Goal: Transaction & Acquisition: Purchase product/service

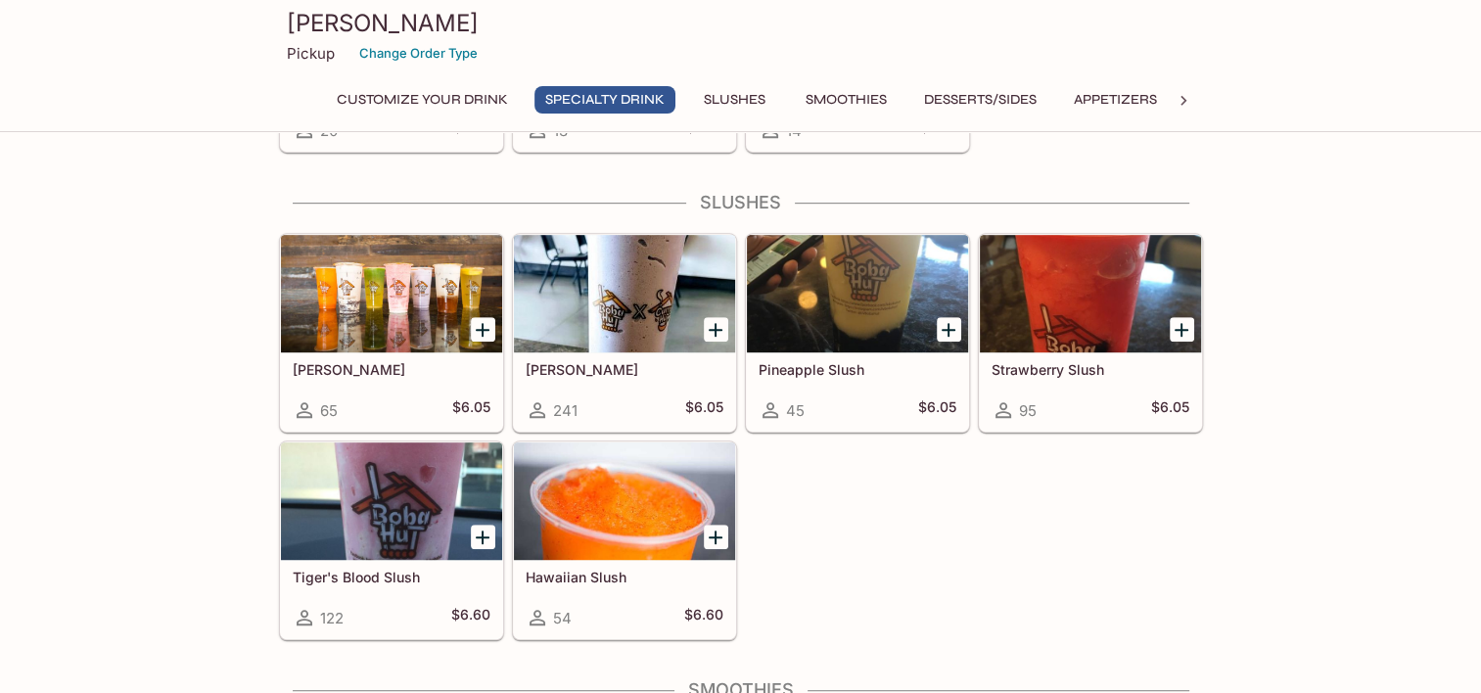
scroll to position [1035, 0]
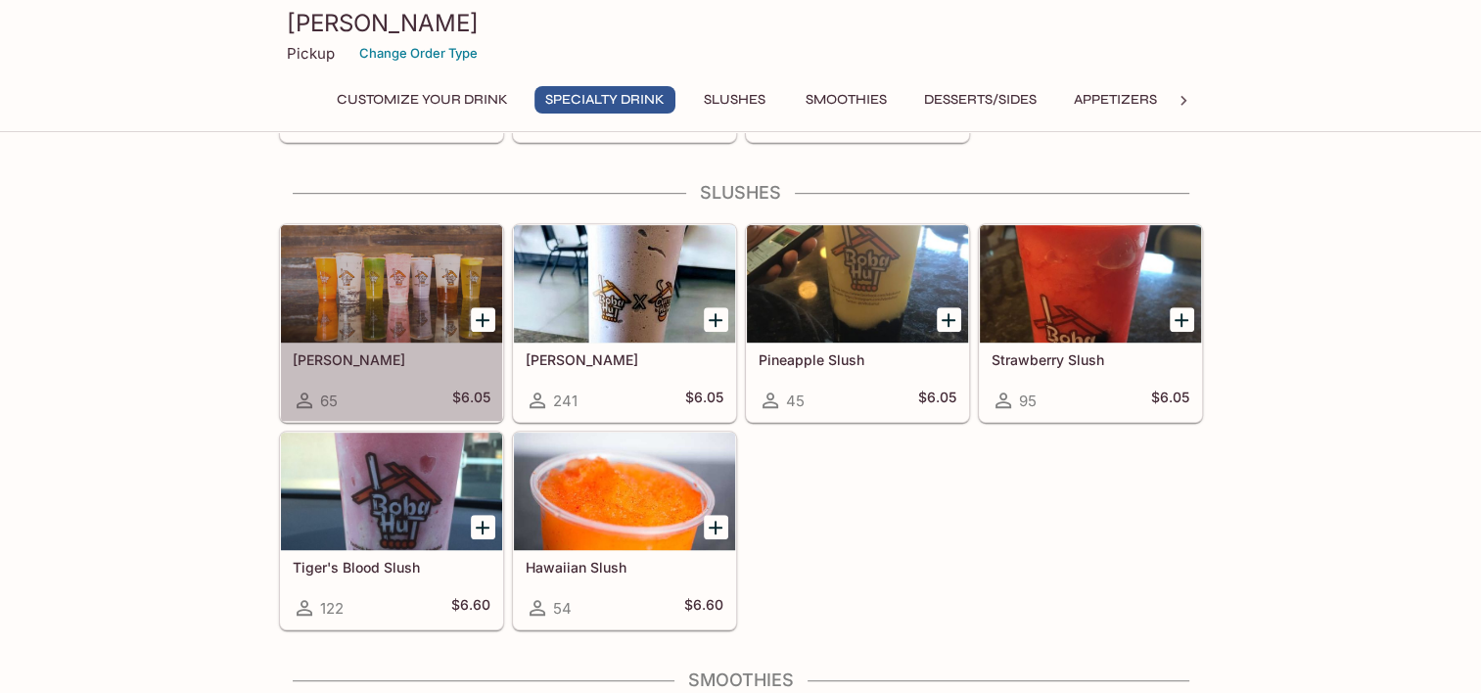
click at [317, 265] on div at bounding box center [391, 283] width 221 height 117
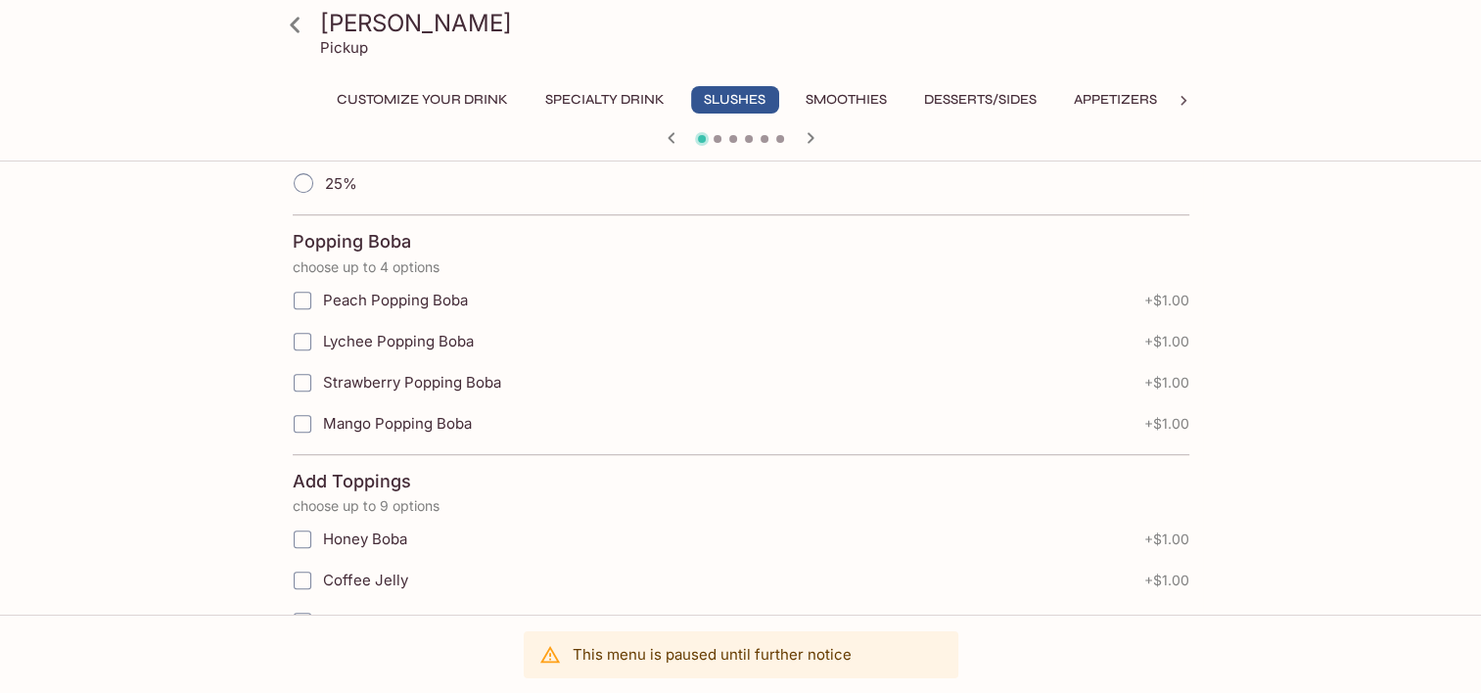
scroll to position [788, 0]
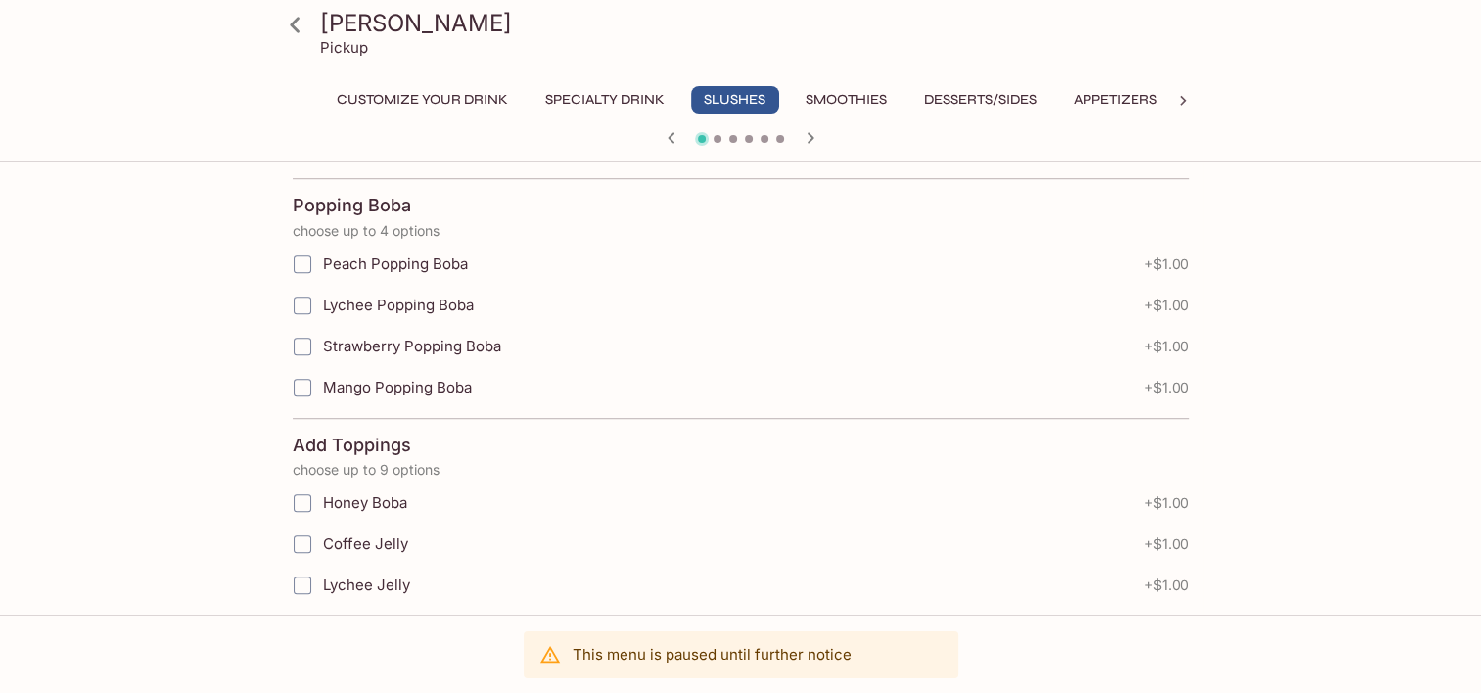
click at [187, 572] on div "Boba Hut Pickup Customize Your Drink Specialty Drink Slushes Smoothies Desserts…" at bounding box center [740, 274] width 1253 height 1784
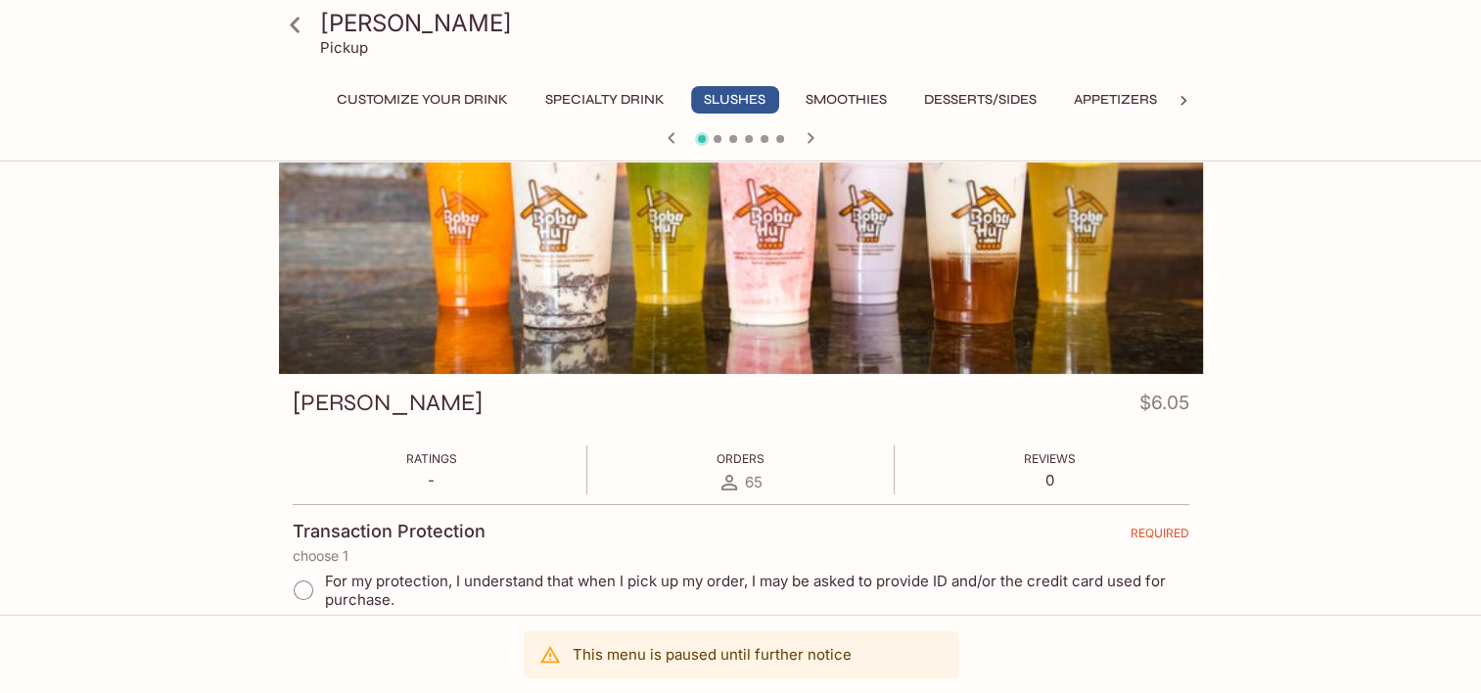
scroll to position [0, 0]
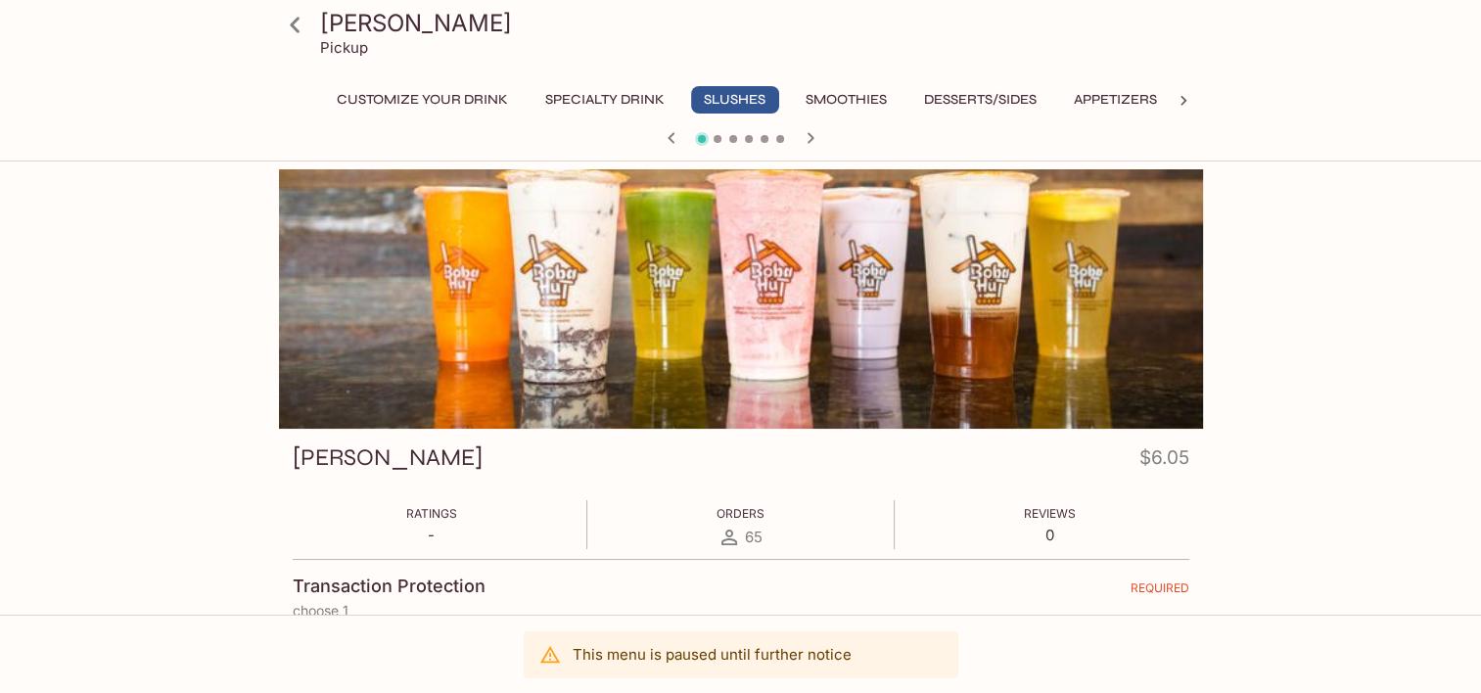
click at [740, 94] on button "Slushes" at bounding box center [735, 99] width 88 height 27
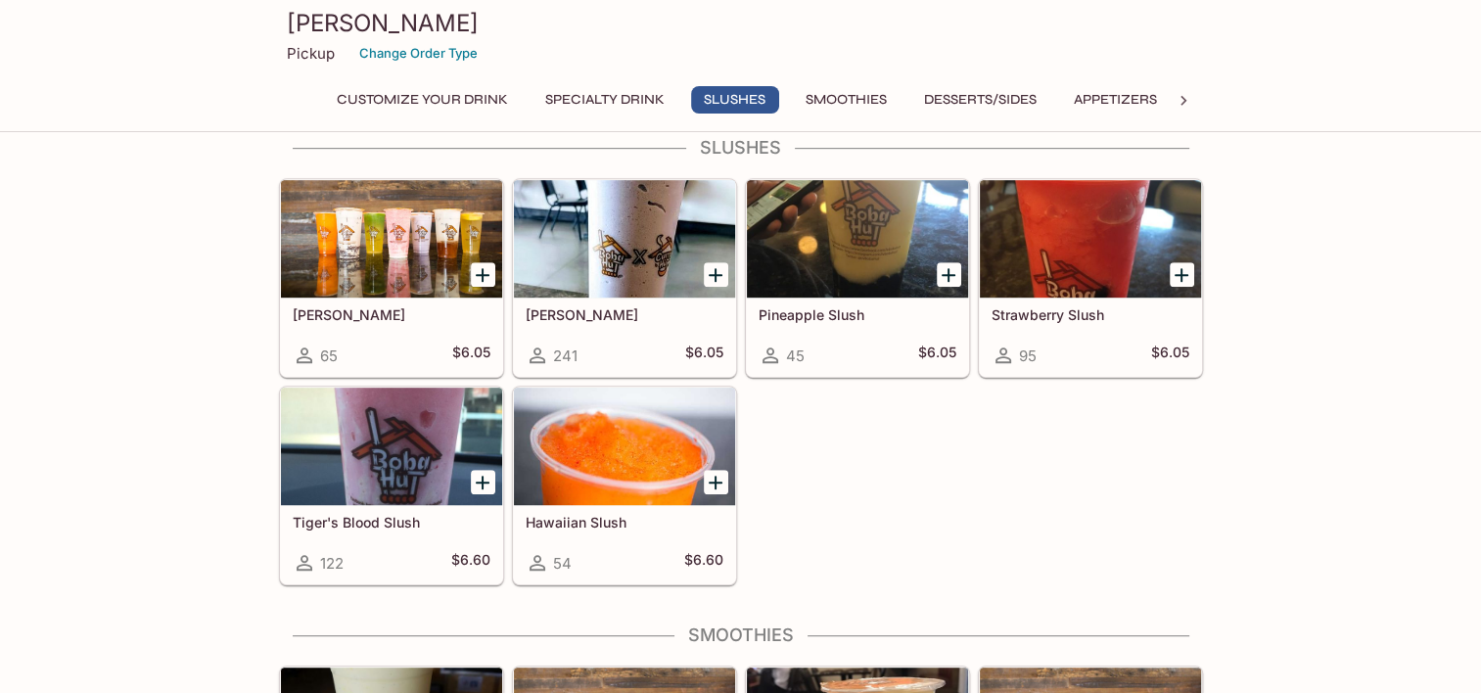
scroll to position [1033, 0]
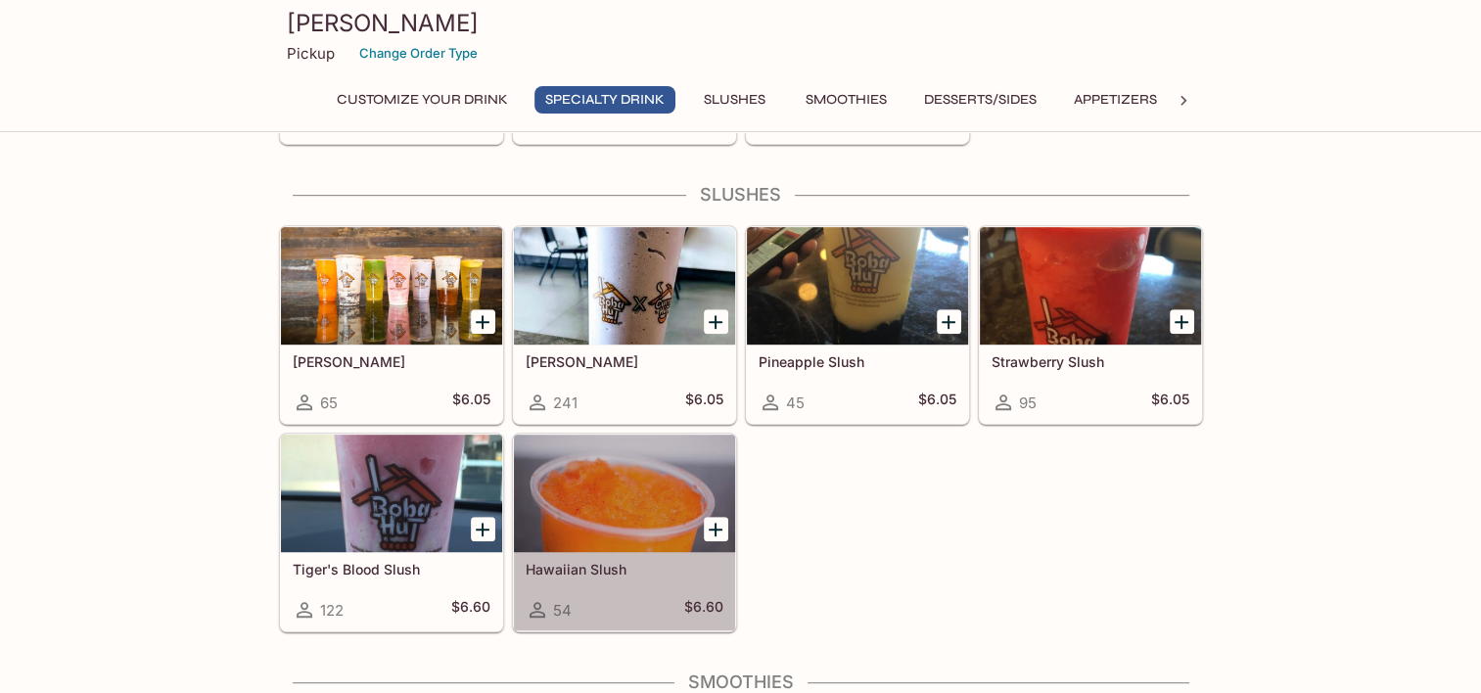
click at [622, 561] on h5 "Hawaiian Slush" at bounding box center [625, 569] width 198 height 17
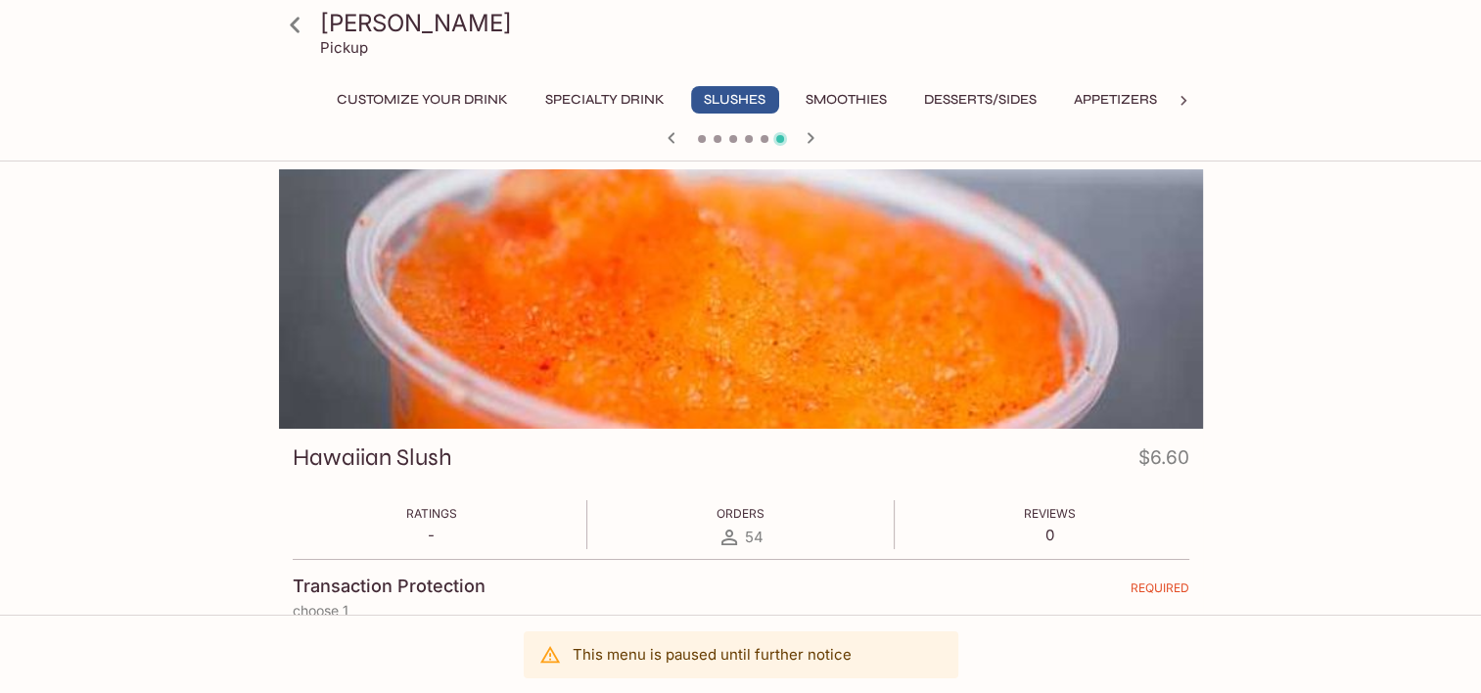
scroll to position [726, 0]
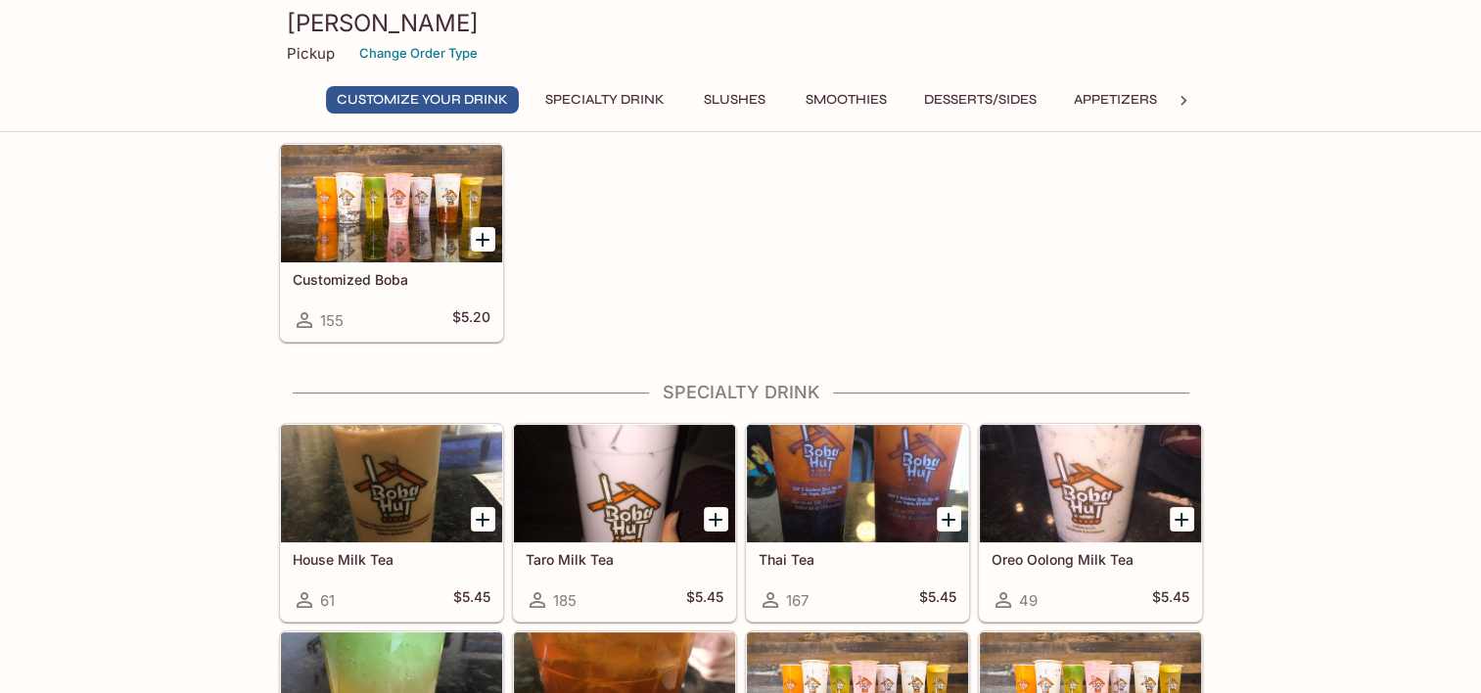
scroll to position [141, 0]
click at [711, 104] on button "Slushes" at bounding box center [735, 99] width 88 height 27
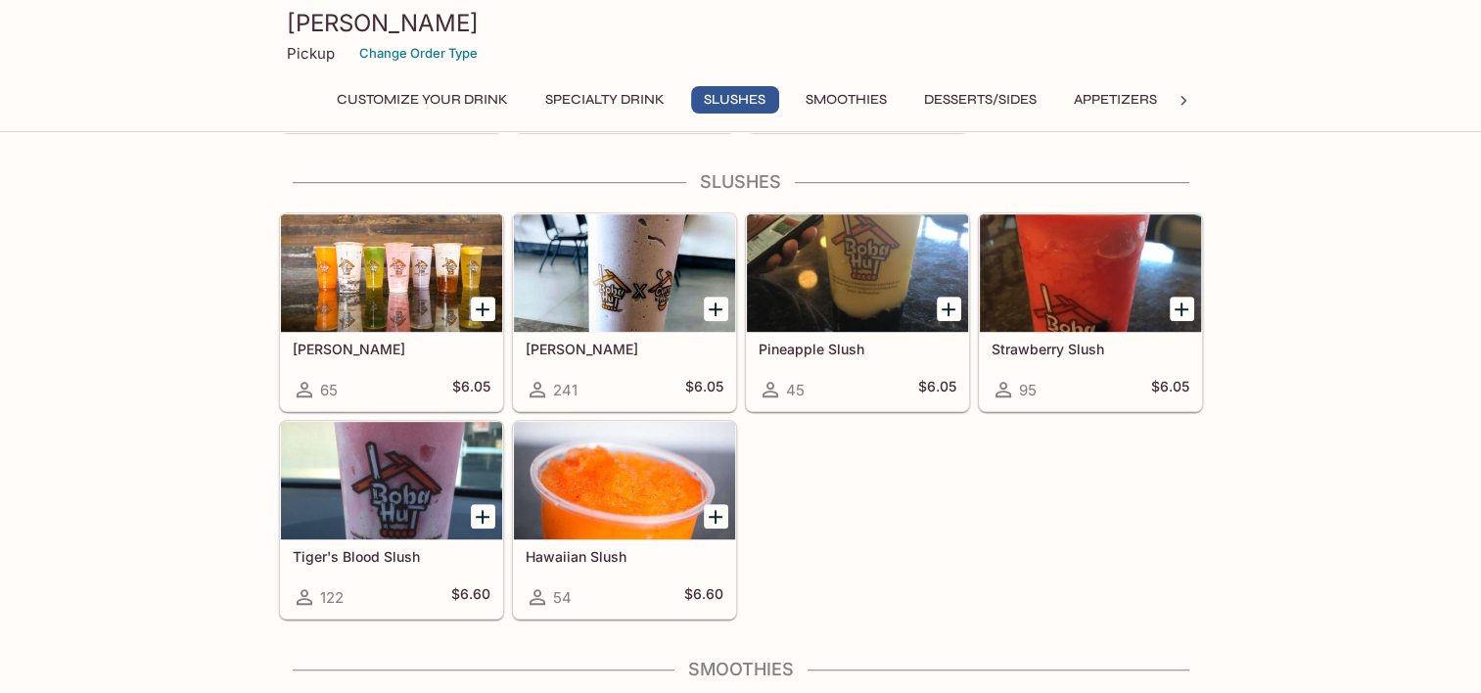
scroll to position [1048, 0]
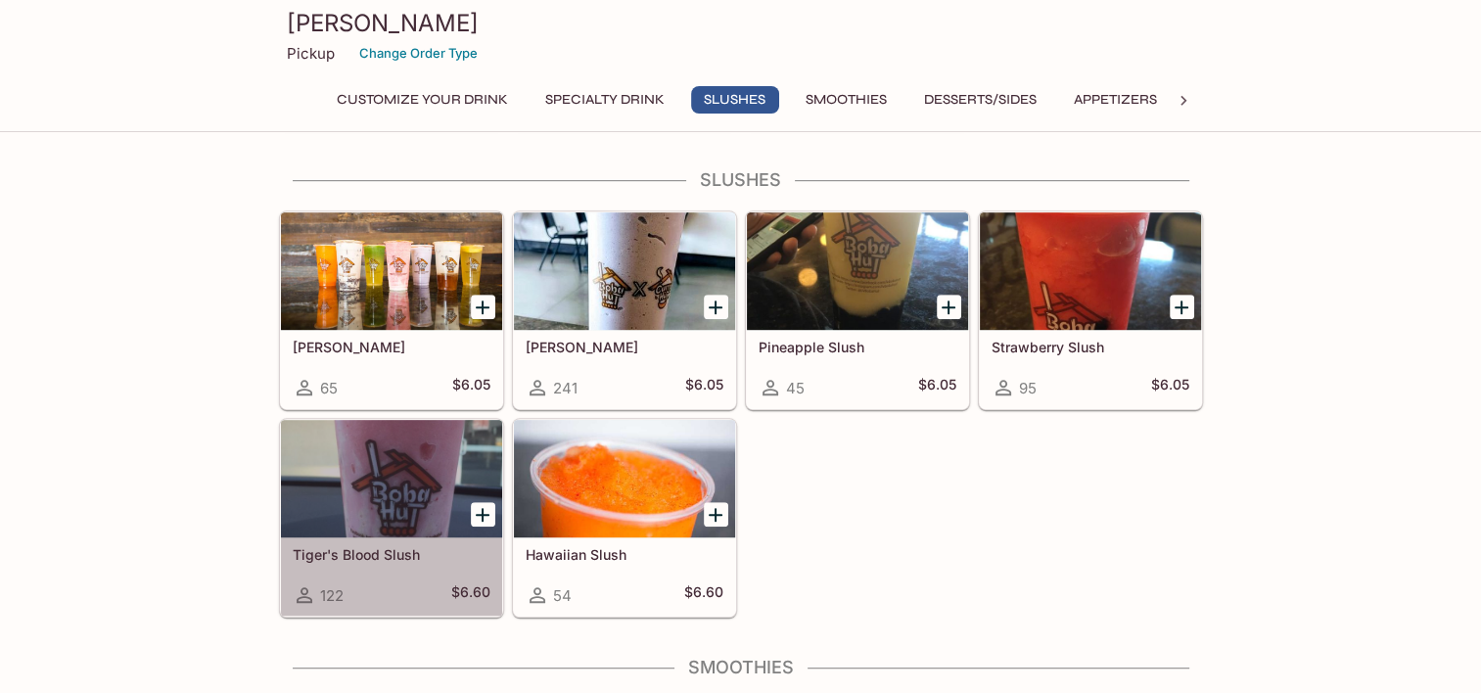
click at [343, 555] on h5 "Tiger's Blood Slush" at bounding box center [392, 554] width 198 height 17
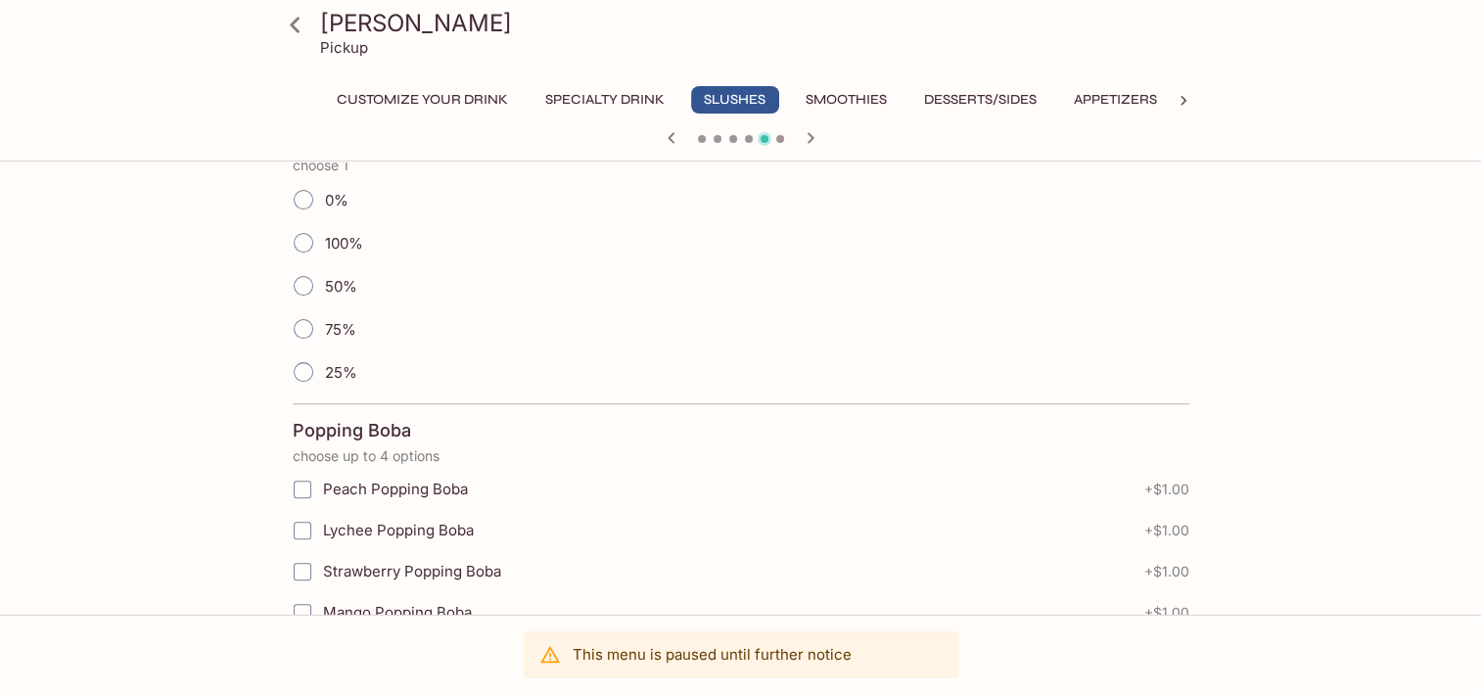
scroll to position [583, 0]
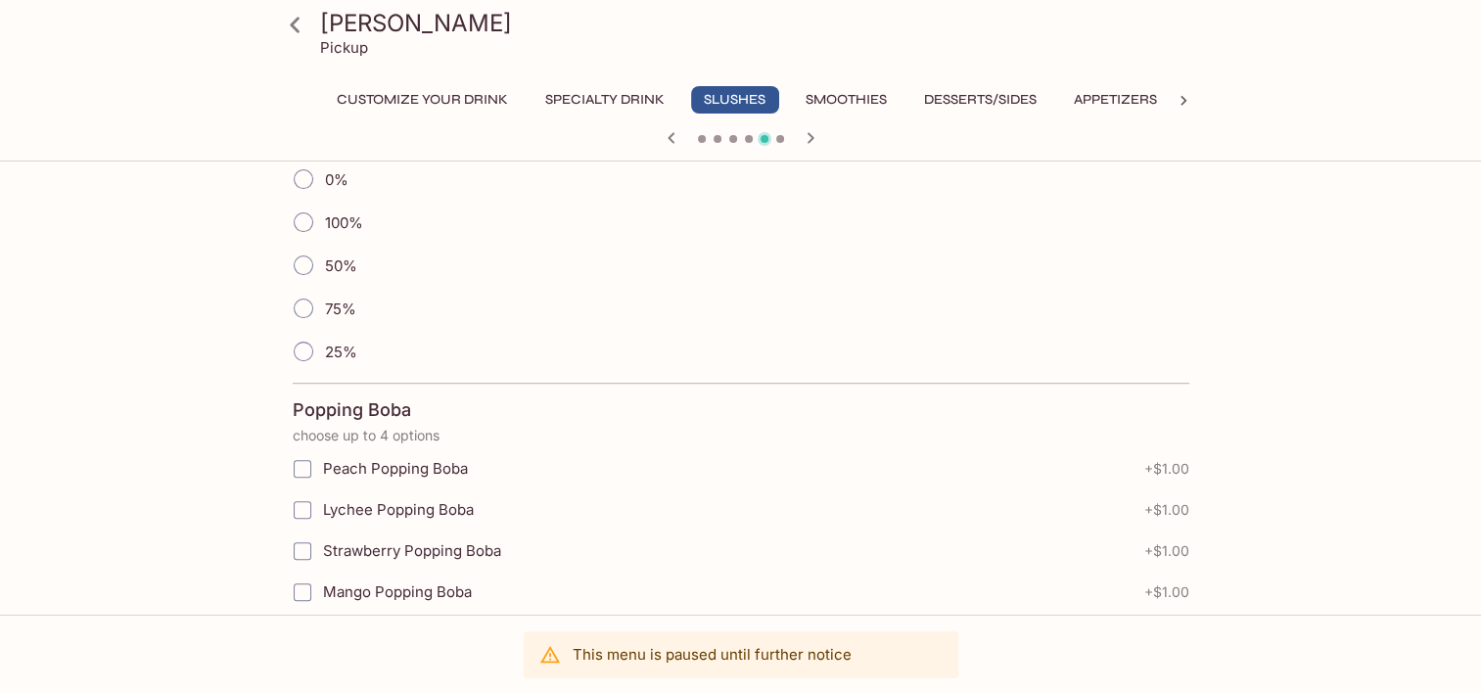
drag, startPoint x: 1455, startPoint y: 358, endPoint x: 1498, endPoint y: 423, distance: 77.6
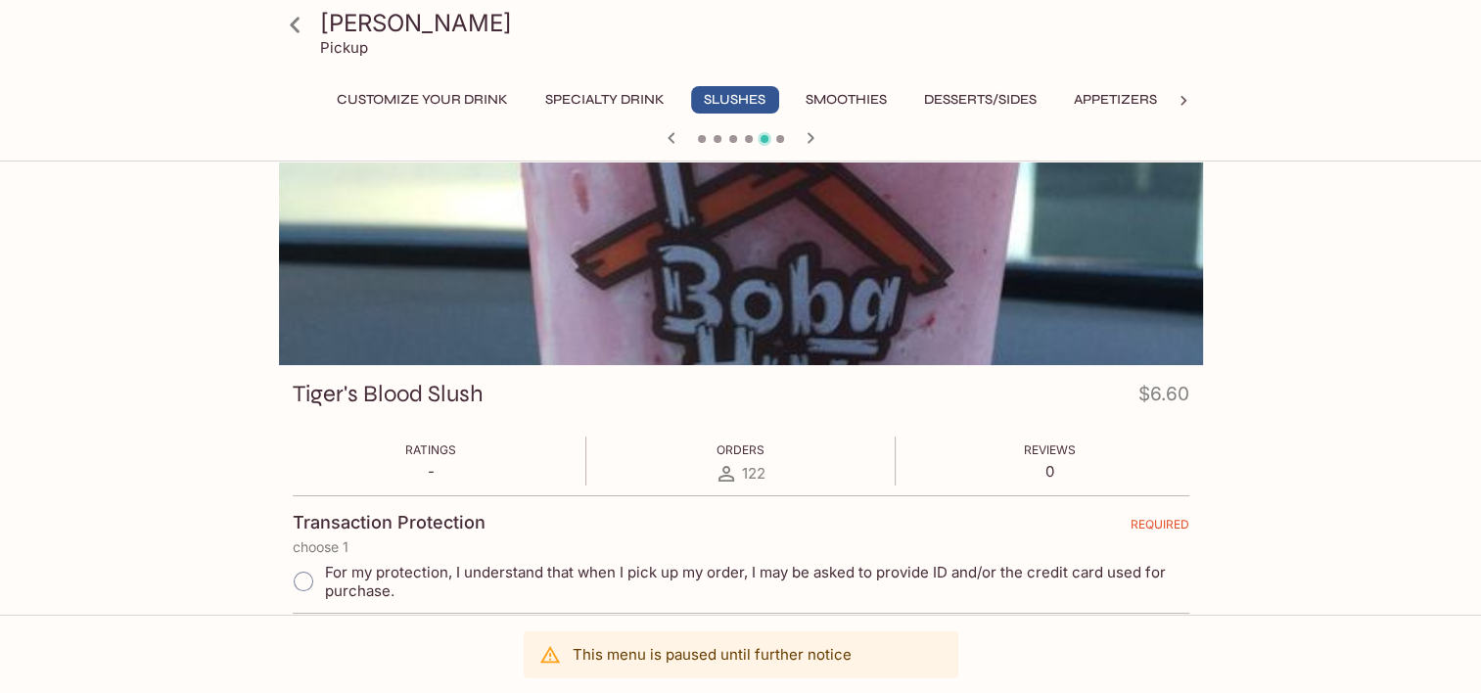
scroll to position [0, 0]
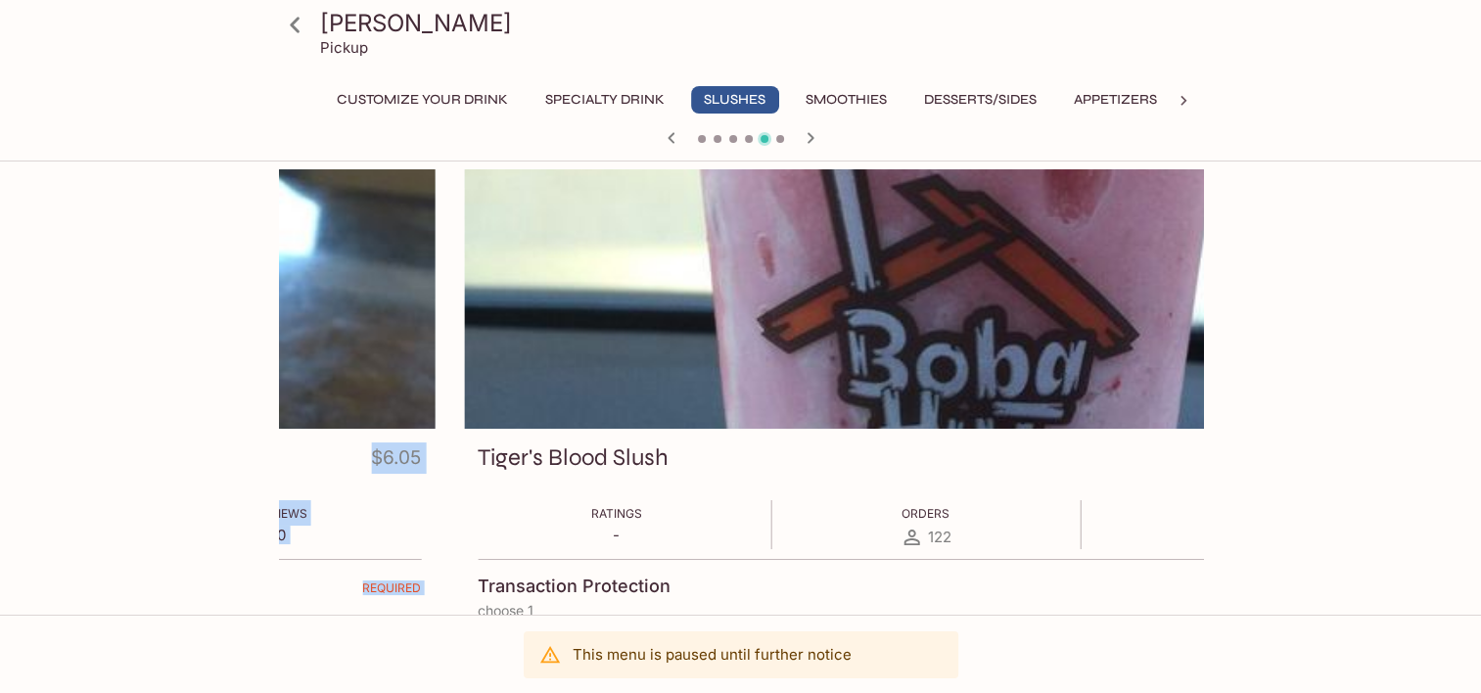
click at [478, 470] on h3 "Tiger's Blood Slush" at bounding box center [573, 457] width 191 height 30
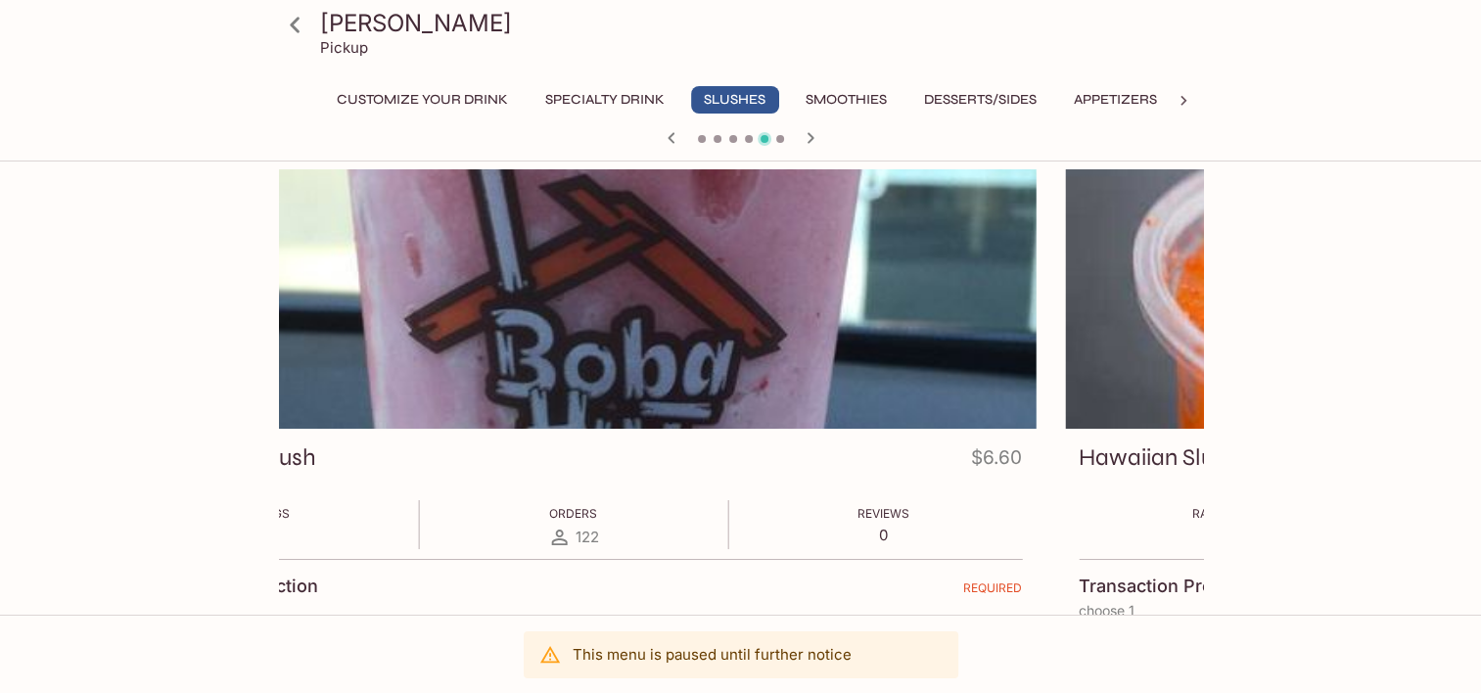
click at [480, 464] on div "Tiger's Blood Slush $6.60" at bounding box center [573, 461] width 896 height 38
